Goal: Task Accomplishment & Management: Manage account settings

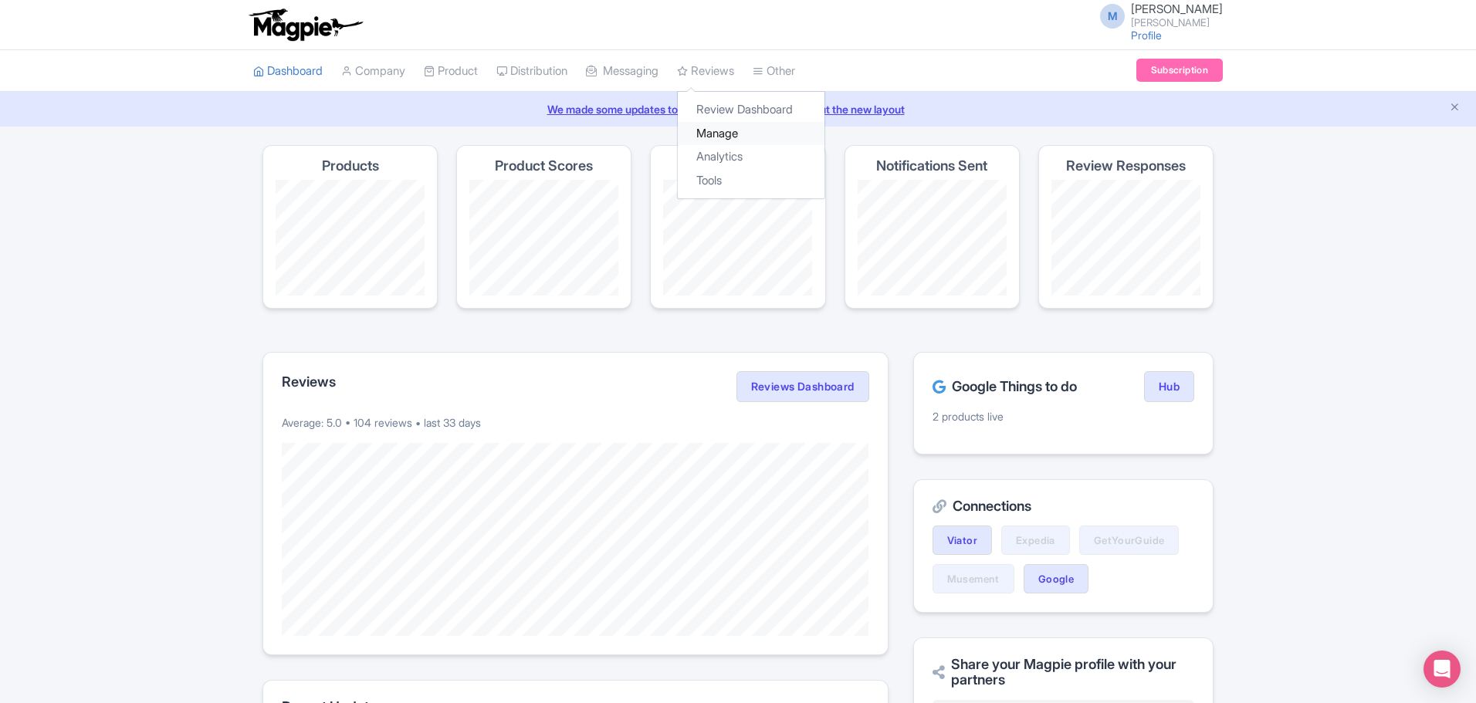
click at [737, 127] on link "Manage" at bounding box center [751, 134] width 147 height 24
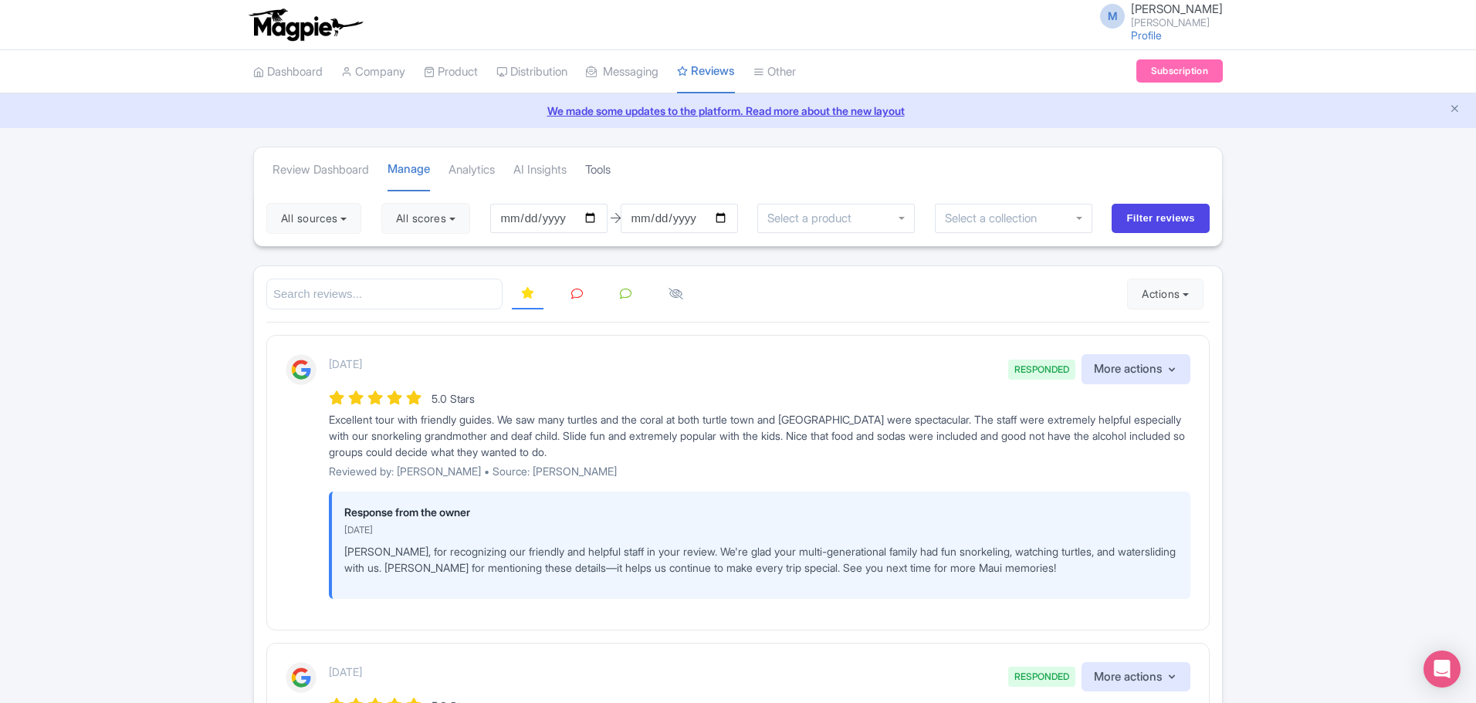
click at [610, 174] on link "Tools" at bounding box center [597, 170] width 25 height 42
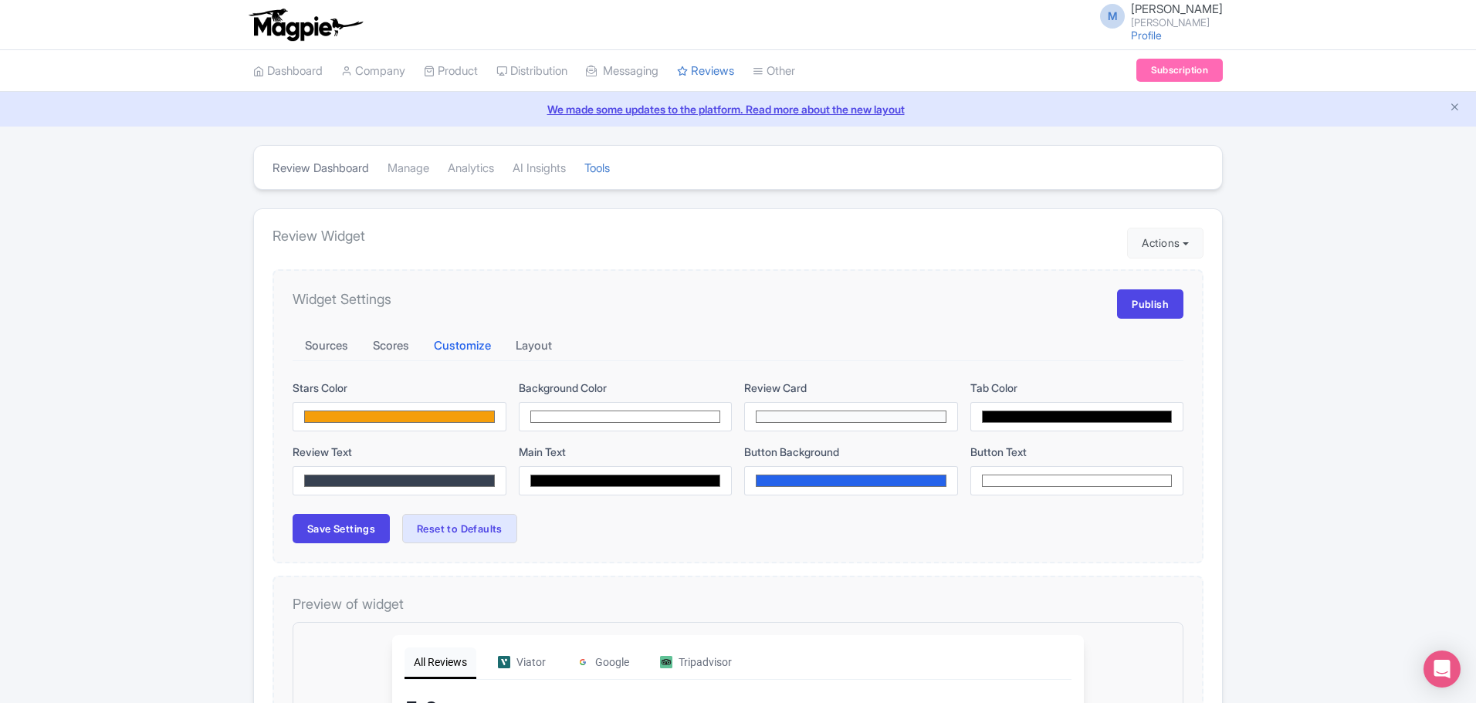
click at [341, 173] on link "Review Dashboard" at bounding box center [320, 168] width 96 height 42
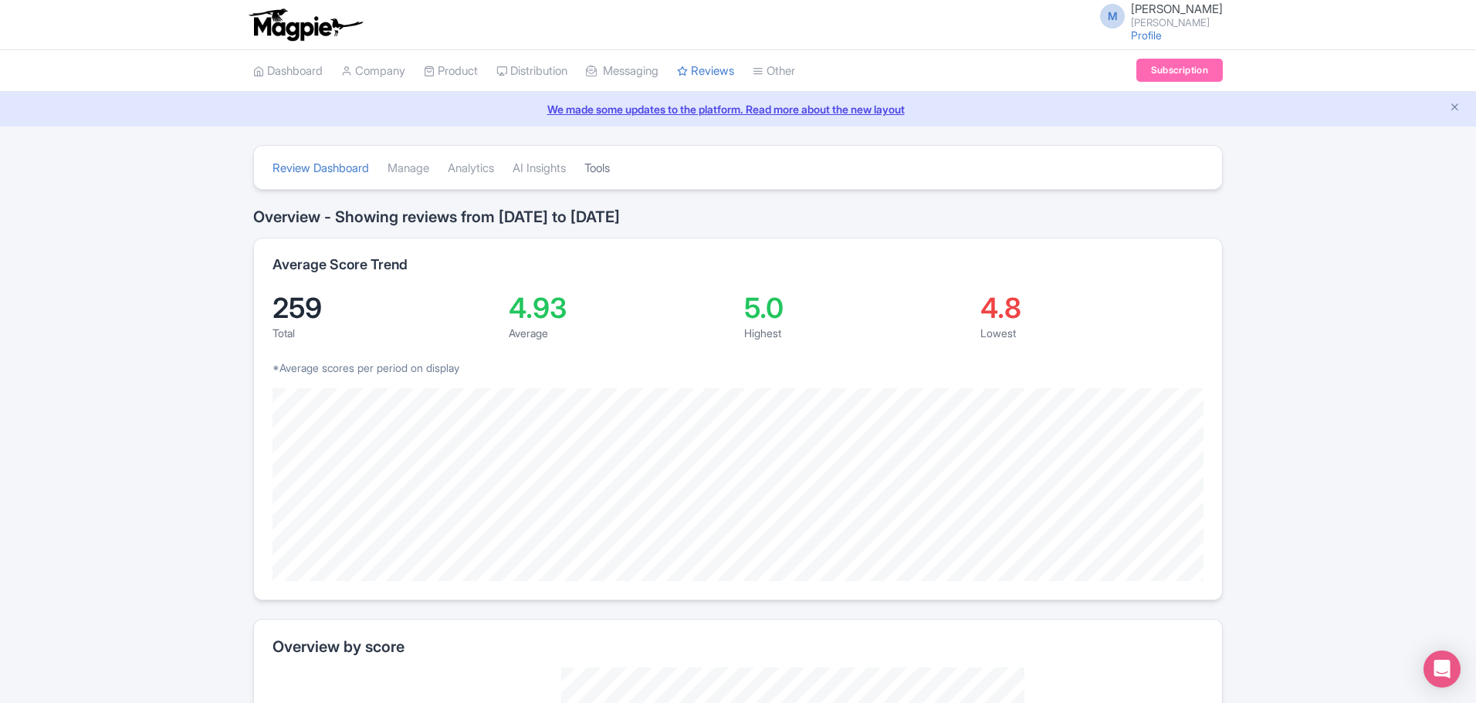
click at [610, 168] on link "Tools" at bounding box center [596, 168] width 25 height 42
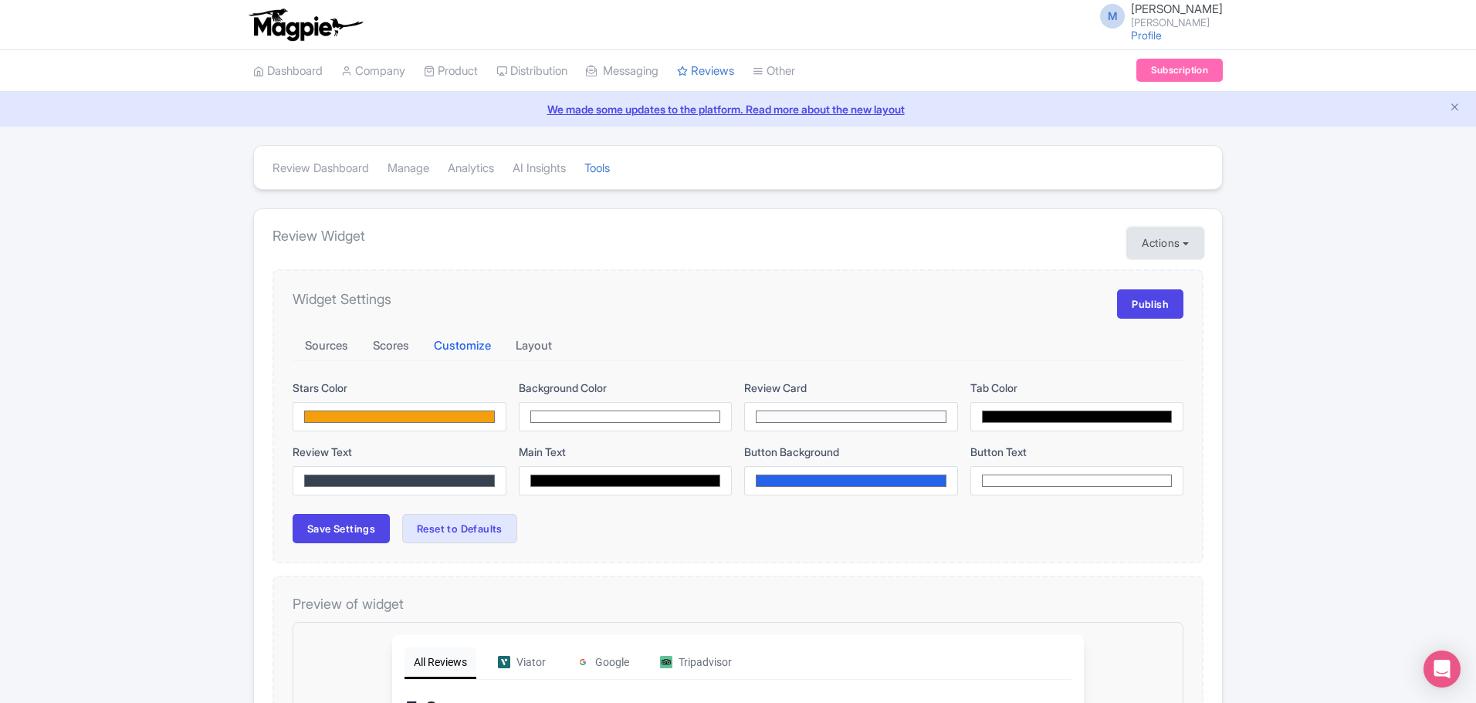
click at [1183, 248] on button "Actions" at bounding box center [1165, 243] width 76 height 31
click at [1182, 275] on link "Import new reviews" at bounding box center [1218, 282] width 181 height 30
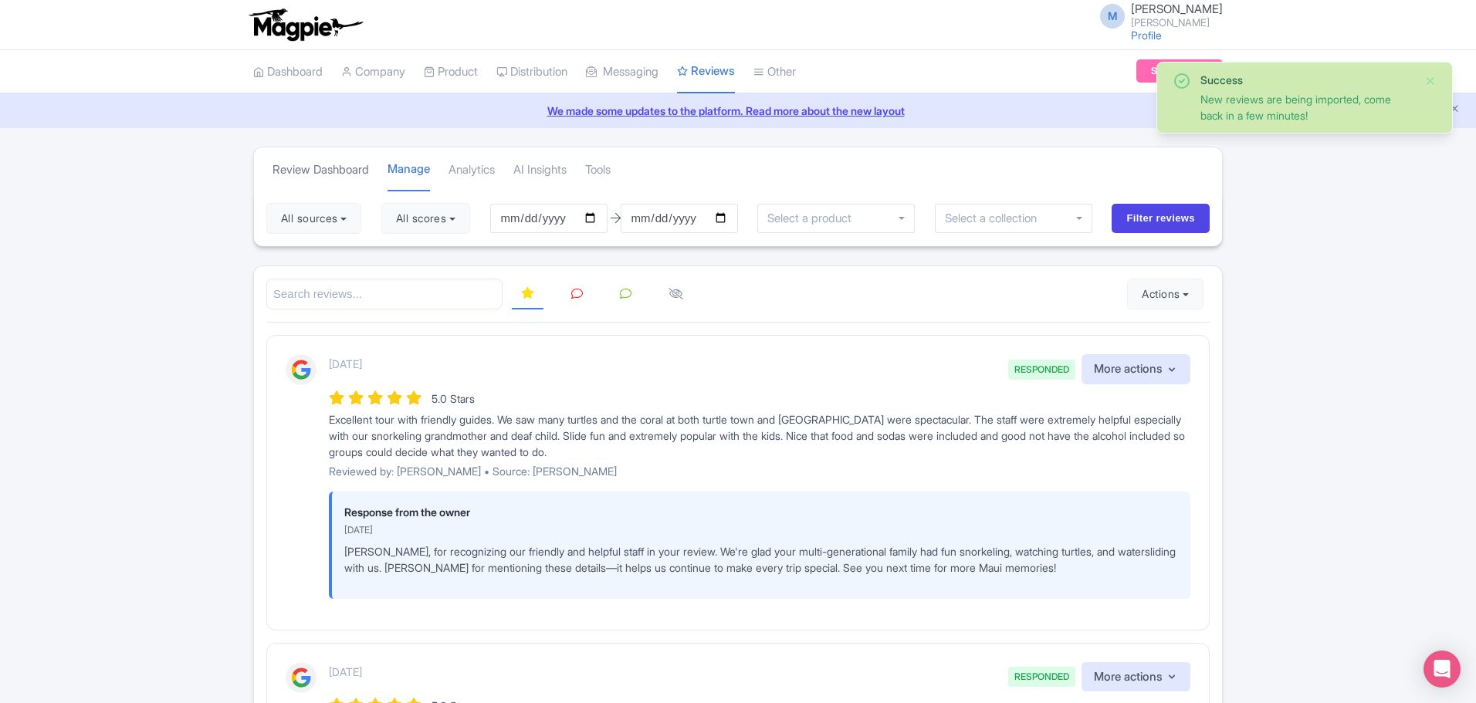
click at [325, 167] on link "Review Dashboard" at bounding box center [320, 170] width 96 height 42
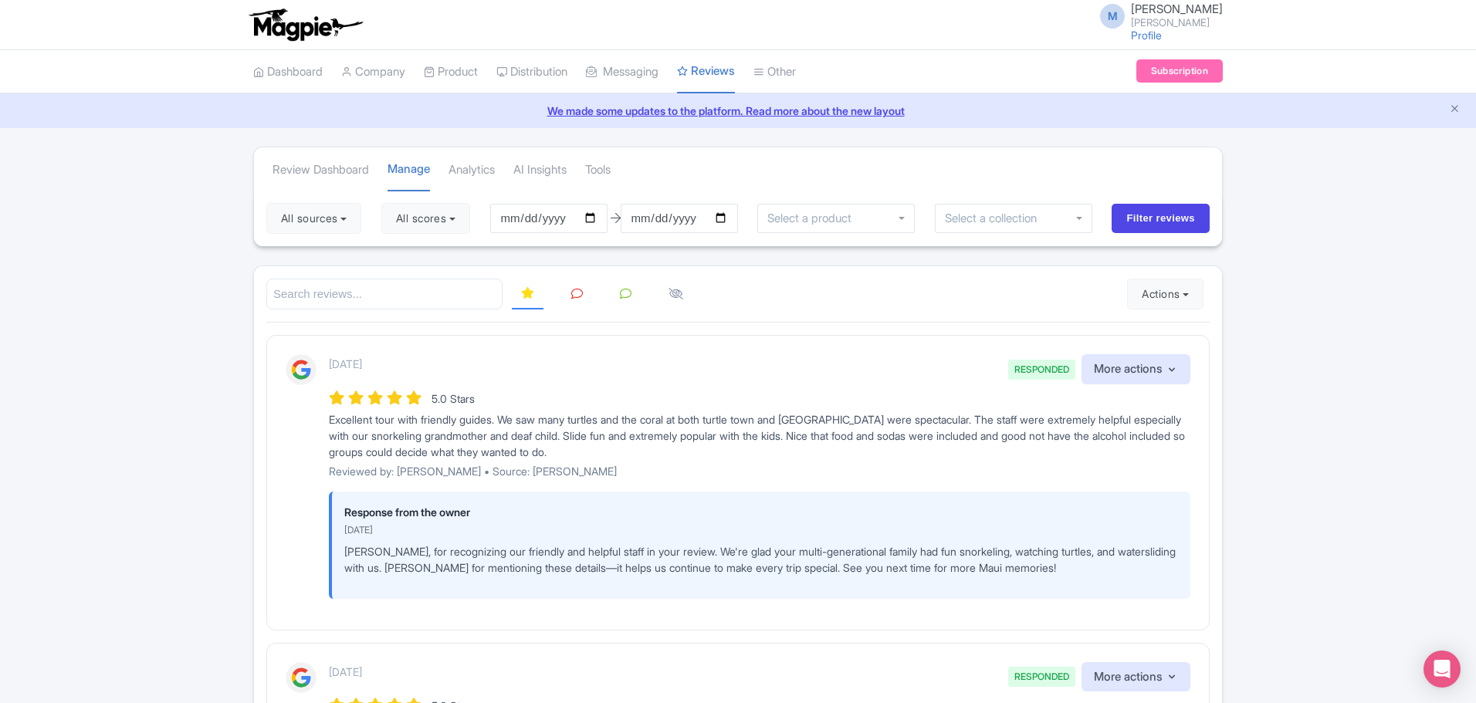
click at [577, 289] on icon at bounding box center [577, 294] width 12 height 12
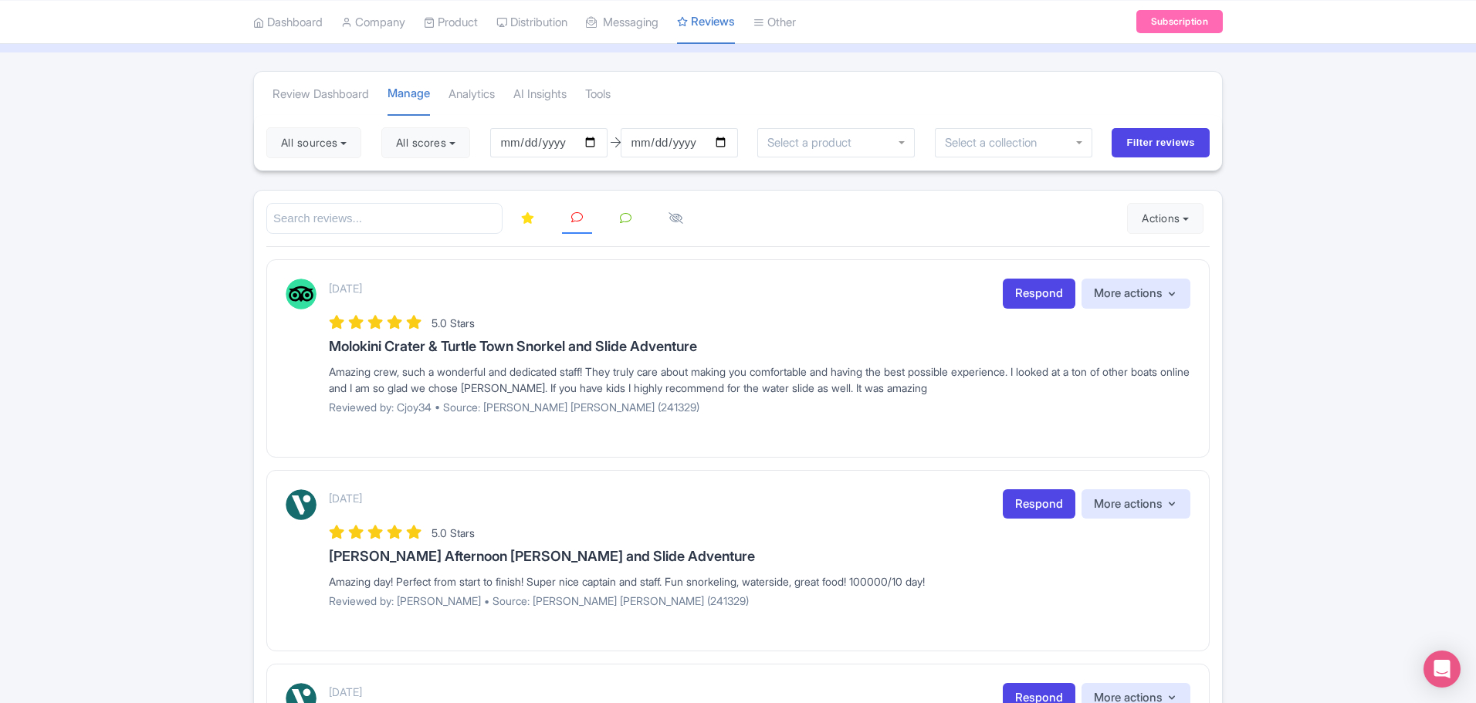
scroll to position [66, 0]
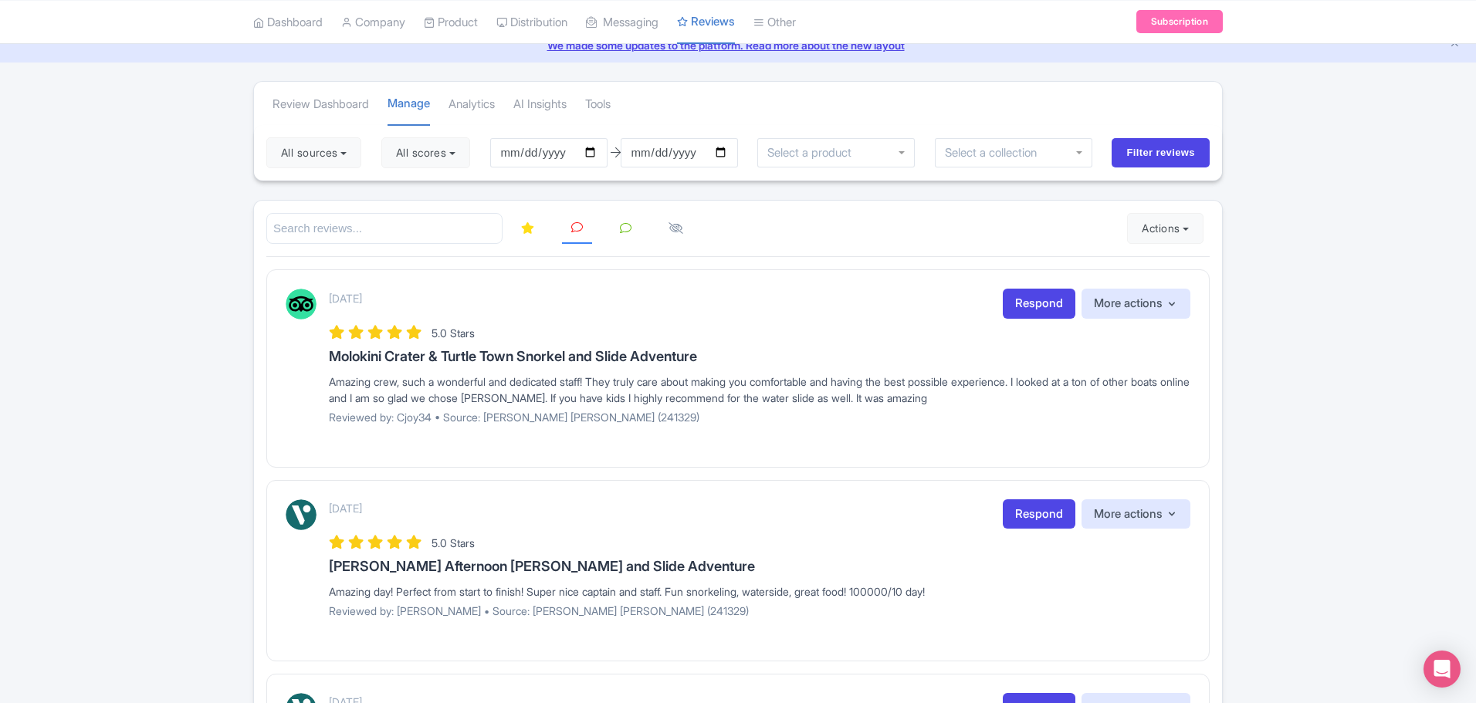
click at [624, 229] on icon at bounding box center [626, 228] width 12 height 12
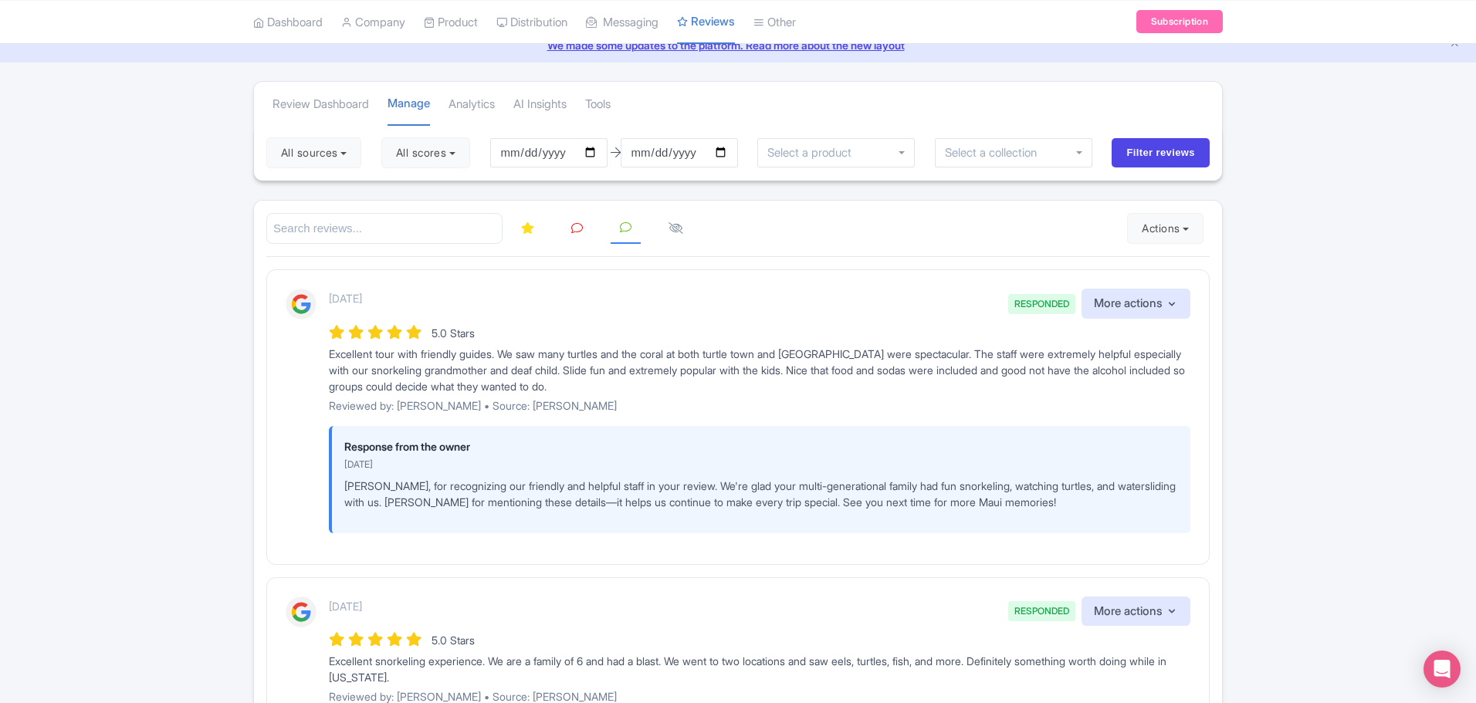
click at [577, 227] on icon at bounding box center [577, 228] width 12 height 12
